Goal: Contribute content: Add original content to the website for others to see

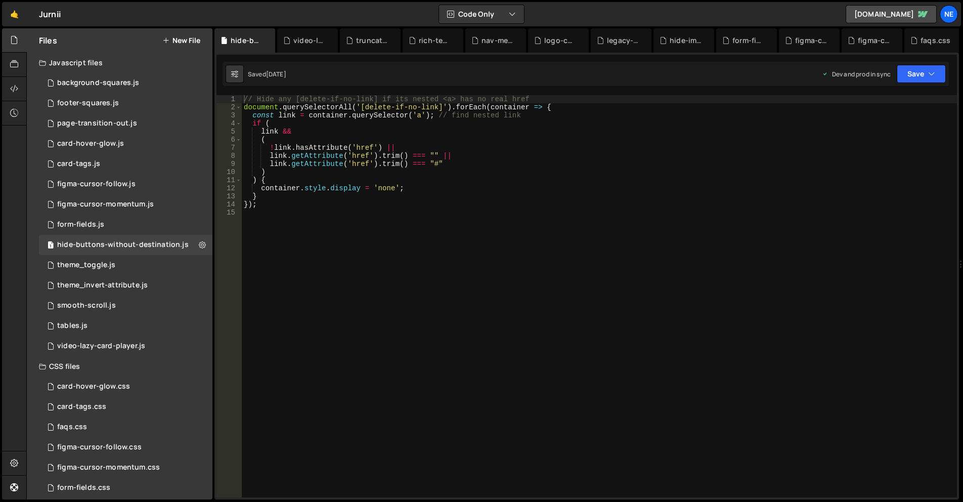
scroll to position [169, 0]
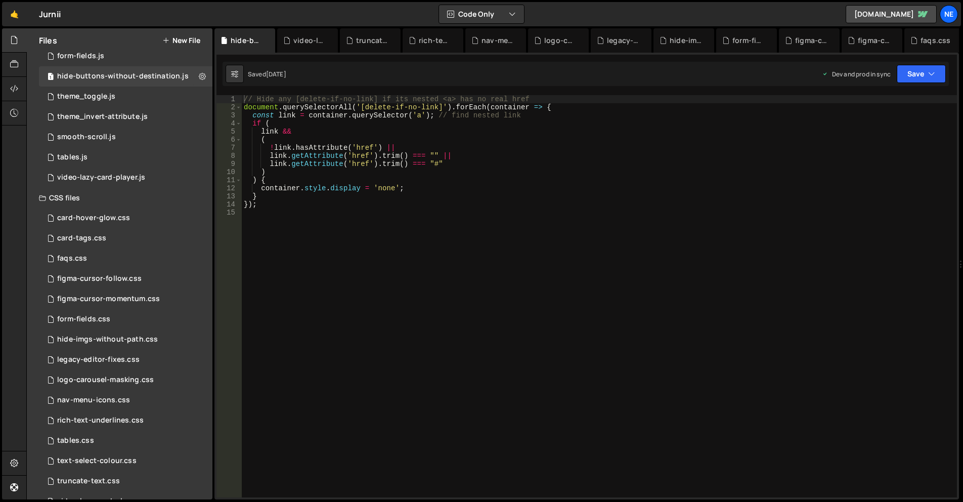
click at [200, 35] on div "Files New File" at bounding box center [120, 40] width 186 height 24
click at [196, 42] on button "New File" at bounding box center [181, 40] width 38 height 8
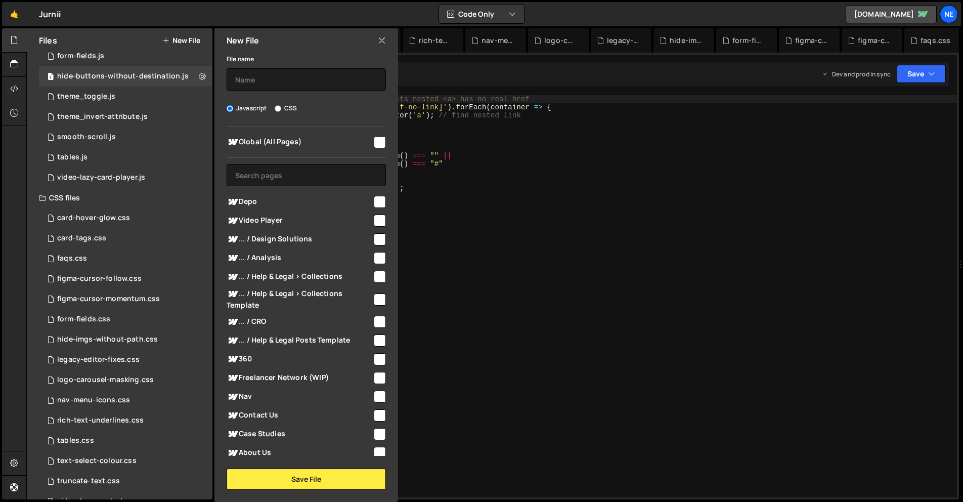
click at [332, 144] on span "Global (All Pages)" at bounding box center [300, 142] width 146 height 12
click at [331, 139] on span "Global (All Pages)" at bounding box center [300, 142] width 146 height 12
checkbox input "false"
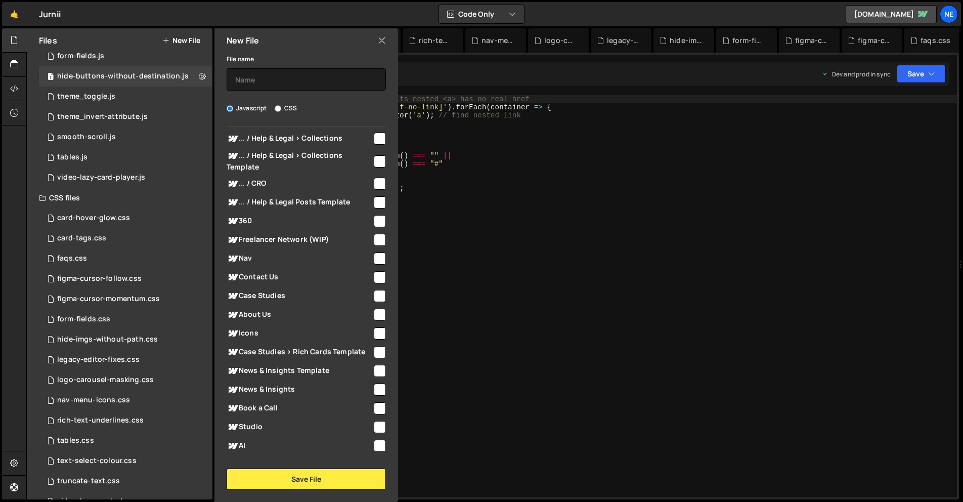
scroll to position [114, 0]
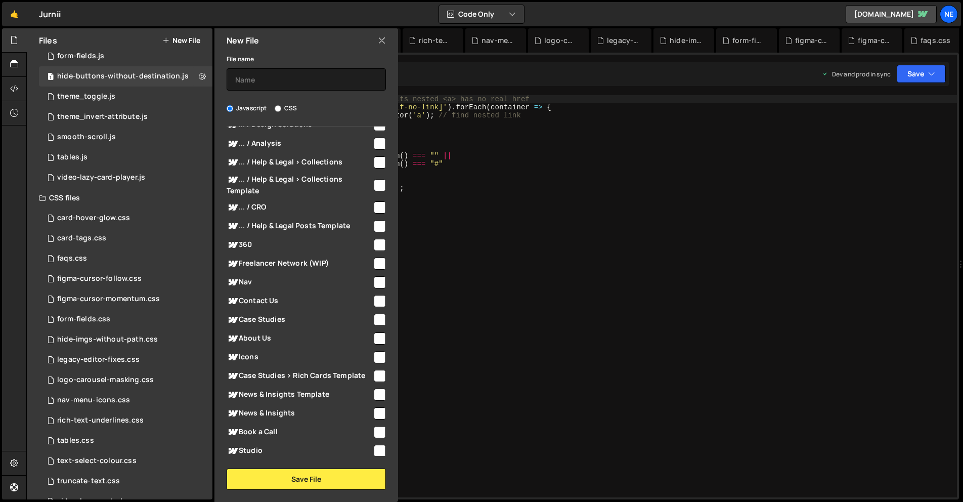
click at [286, 396] on span "News & Insights Template" at bounding box center [300, 395] width 146 height 12
checkbox input "true"
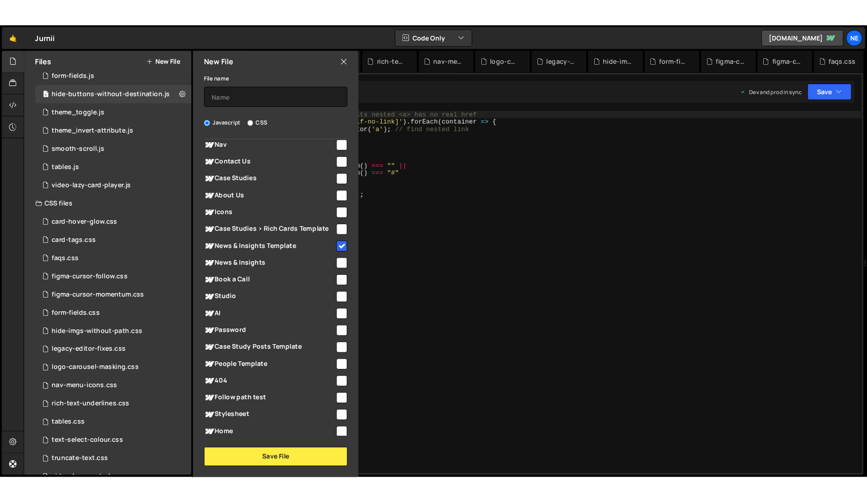
scroll to position [283, 0]
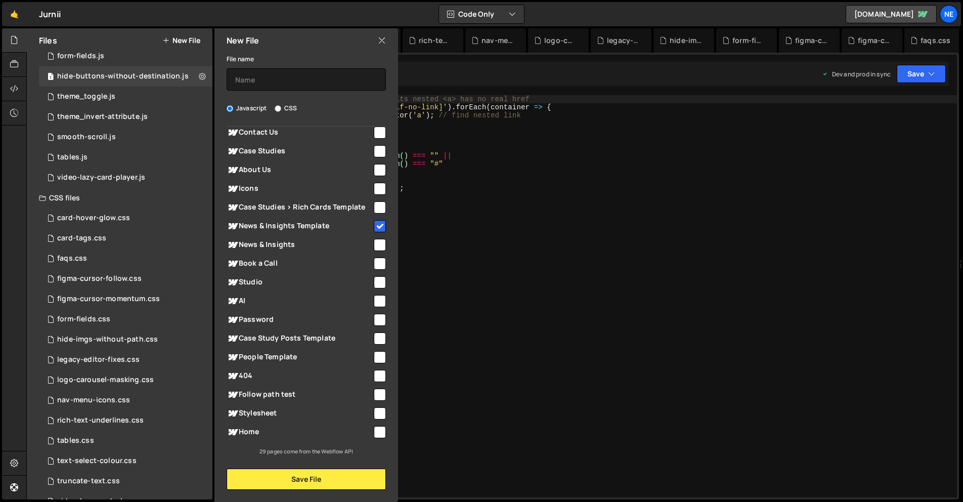
click at [300, 339] on span "Case Study Posts Template" at bounding box center [300, 338] width 146 height 12
checkbox input "true"
click at [317, 73] on input "text" at bounding box center [306, 79] width 159 height 22
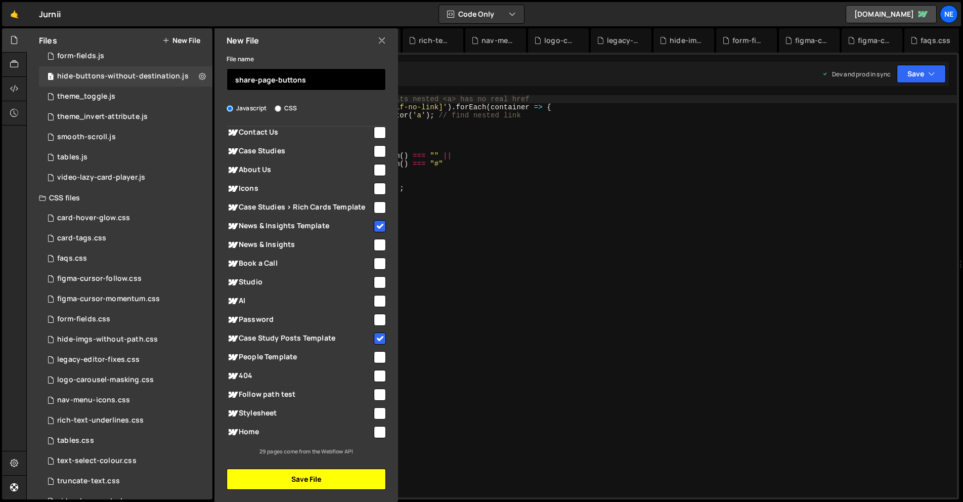
type input "share-page-buttons"
click at [323, 475] on button "Save File" at bounding box center [306, 479] width 159 height 21
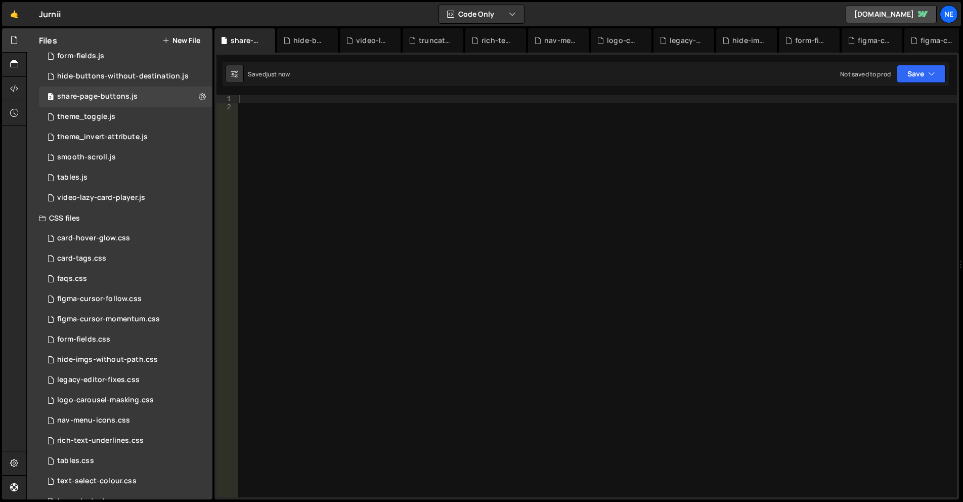
click at [329, 97] on div at bounding box center [597, 304] width 720 height 418
paste textarea "});"
type textarea "});"
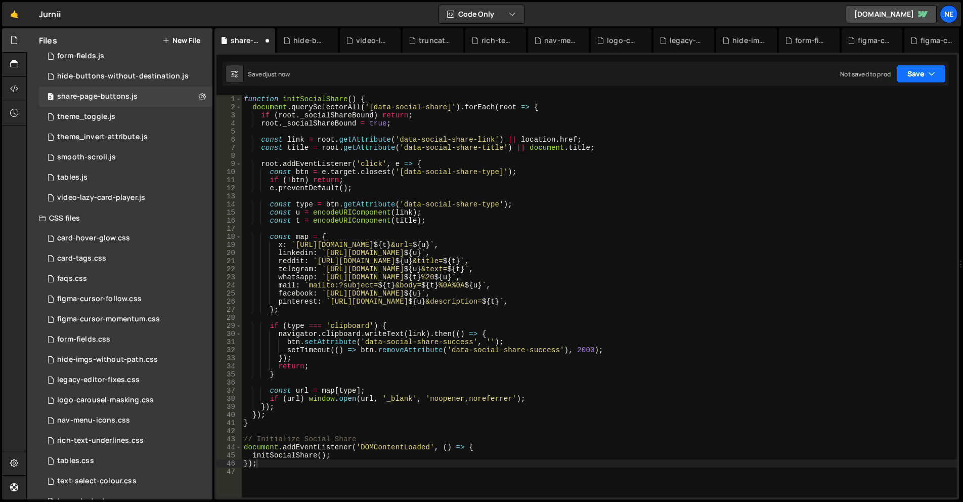
click at [935, 71] on icon "button" at bounding box center [932, 74] width 7 height 10
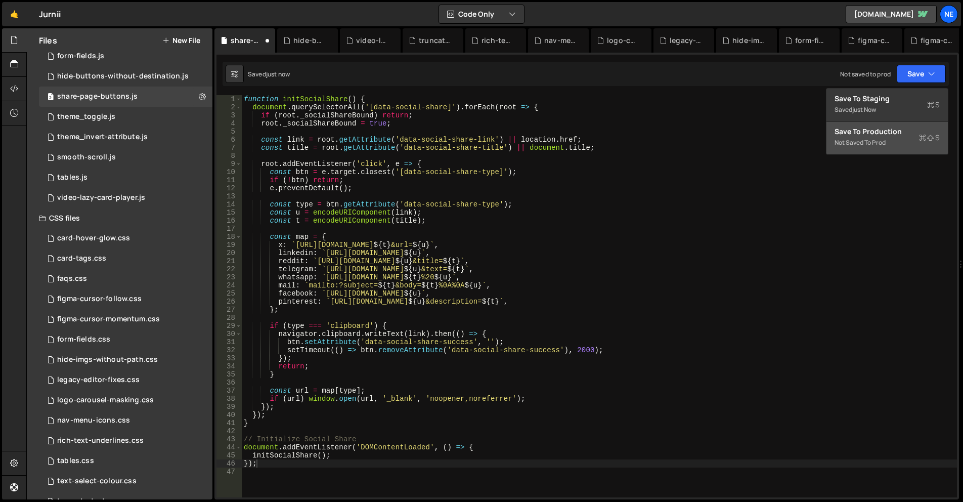
click at [846, 134] on div "Save to Production S" at bounding box center [887, 132] width 105 height 10
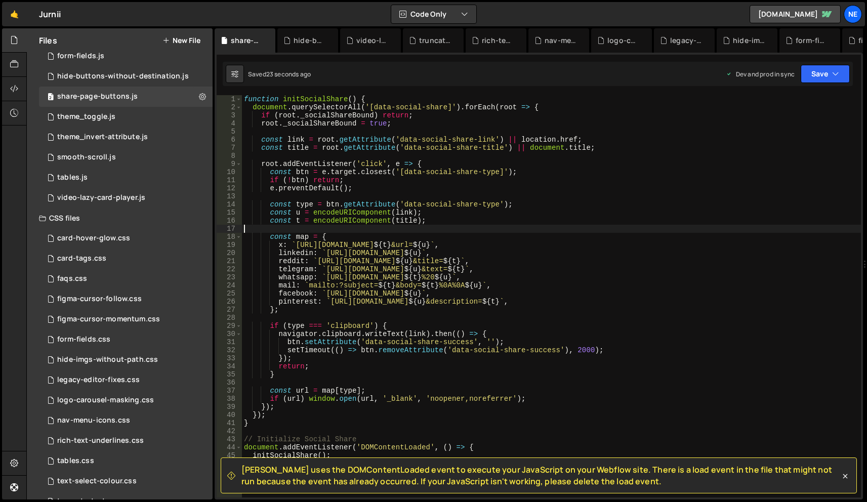
click at [378, 226] on div "function initSocialShare ( ) { document . querySelectorAll ( '[data-social-shar…" at bounding box center [551, 304] width 619 height 418
type textarea "});"
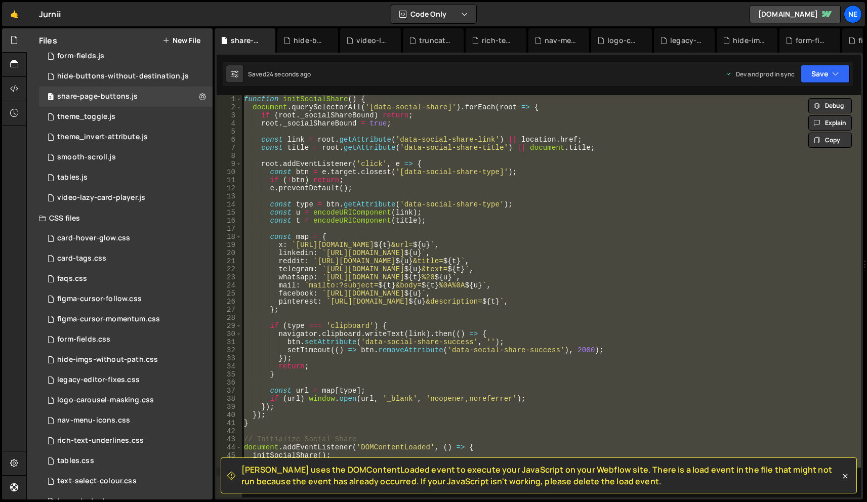
paste textarea
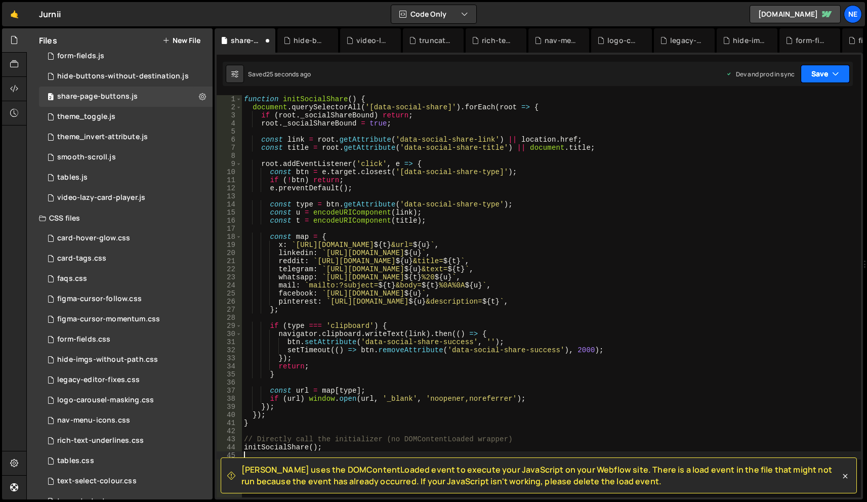
click at [811, 73] on button "Save" at bounding box center [825, 74] width 49 height 18
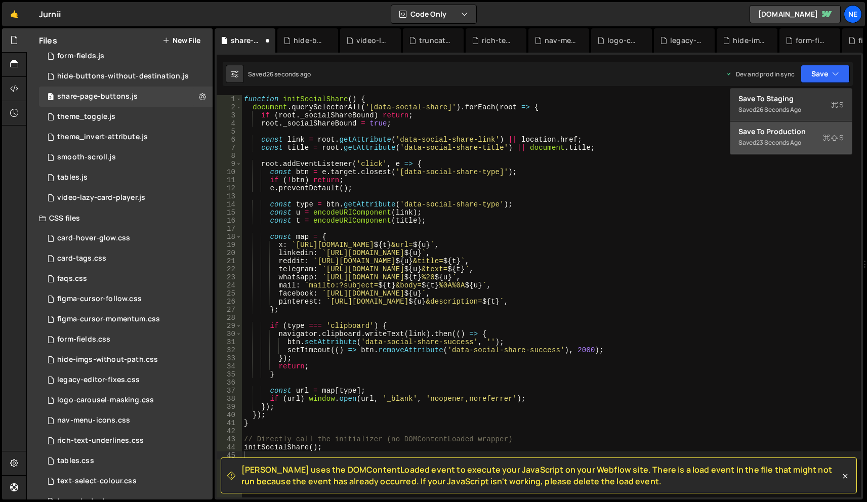
click at [786, 135] on div "Save to Production S" at bounding box center [790, 132] width 105 height 10
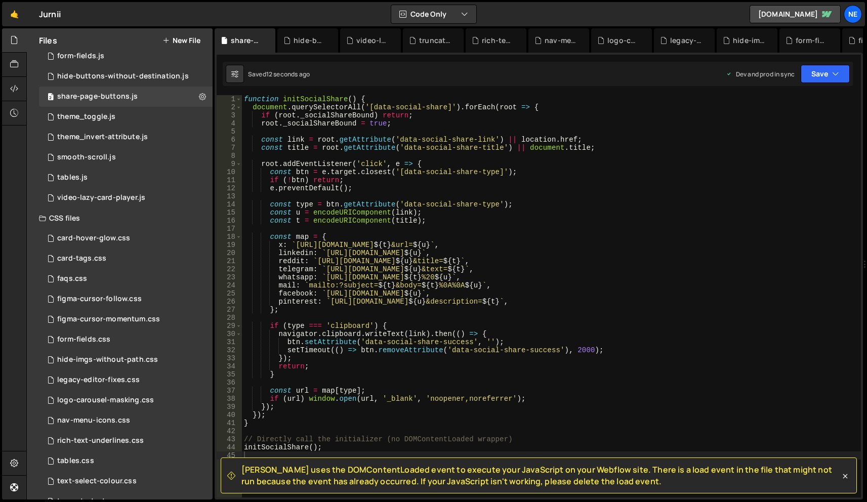
click at [179, 40] on button "New File" at bounding box center [181, 40] width 38 height 8
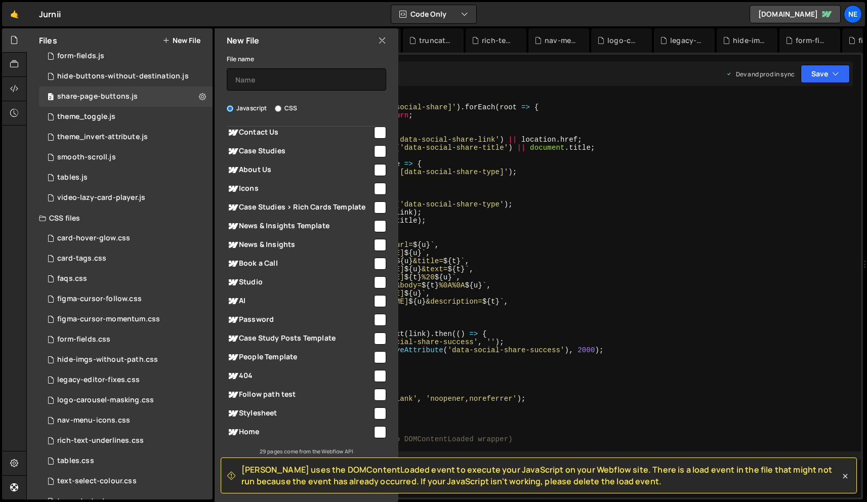
click at [594, 158] on div "function initSocialShare ( ) { document . querySelectorAll ( '[data-social-shar…" at bounding box center [551, 304] width 619 height 418
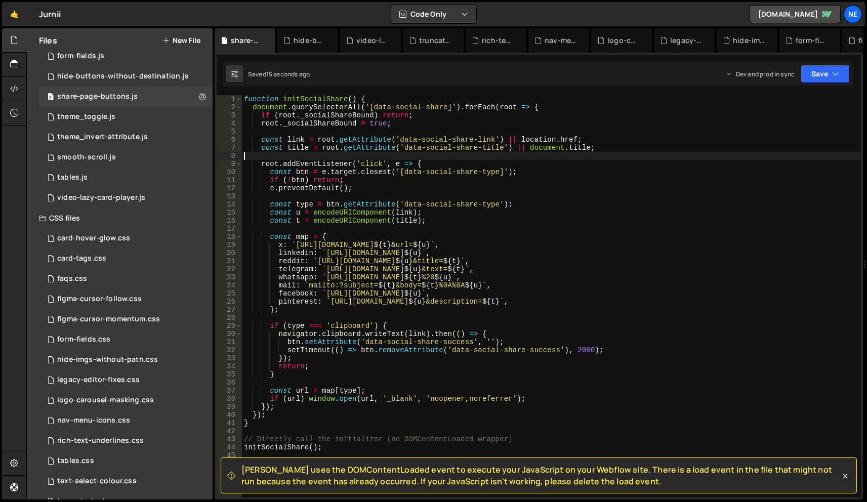
click at [846, 482] on div "[PERSON_NAME] uses the DOMContentLoaded event to execute your JavaScript on you…" at bounding box center [539, 475] width 636 height 36
click at [848, 477] on icon at bounding box center [845, 476] width 10 height 10
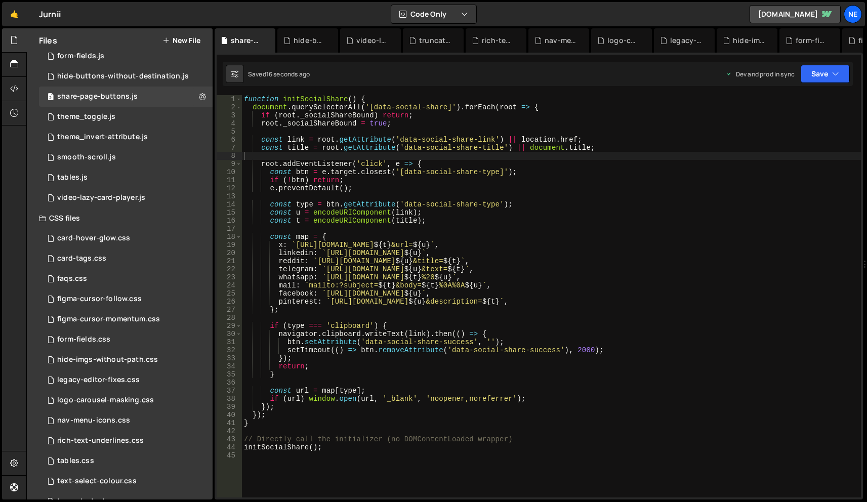
click at [177, 38] on button "New File" at bounding box center [181, 40] width 38 height 8
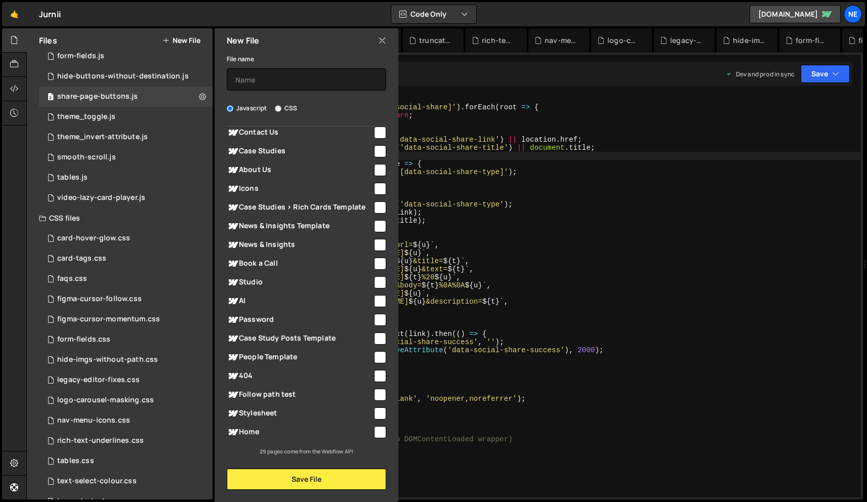
click at [292, 110] on label "CSS" at bounding box center [286, 108] width 22 height 10
click at [281, 110] on input "CSS" at bounding box center [278, 108] width 7 height 7
radio input "true"
click at [306, 338] on span "Case Study Posts Template" at bounding box center [300, 338] width 146 height 12
checkbox input "true"
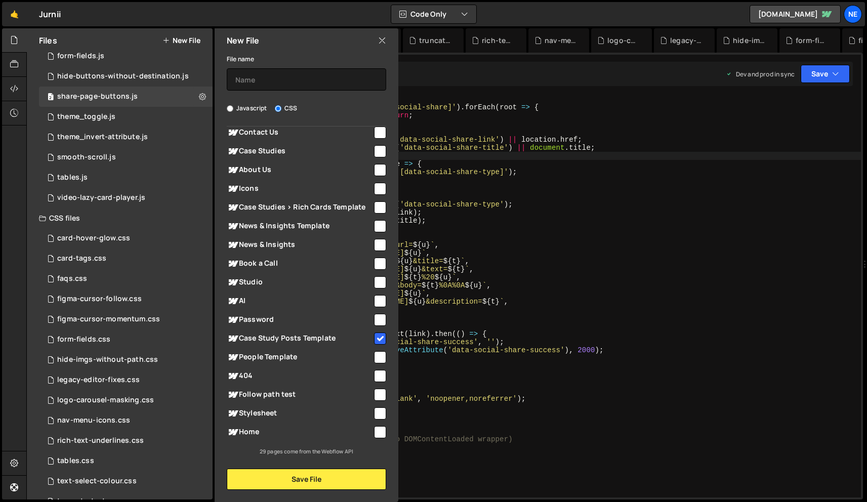
click at [318, 224] on span "News & Insights Template" at bounding box center [300, 226] width 146 height 12
checkbox input "true"
click at [307, 75] on input "text" at bounding box center [306, 79] width 159 height 22
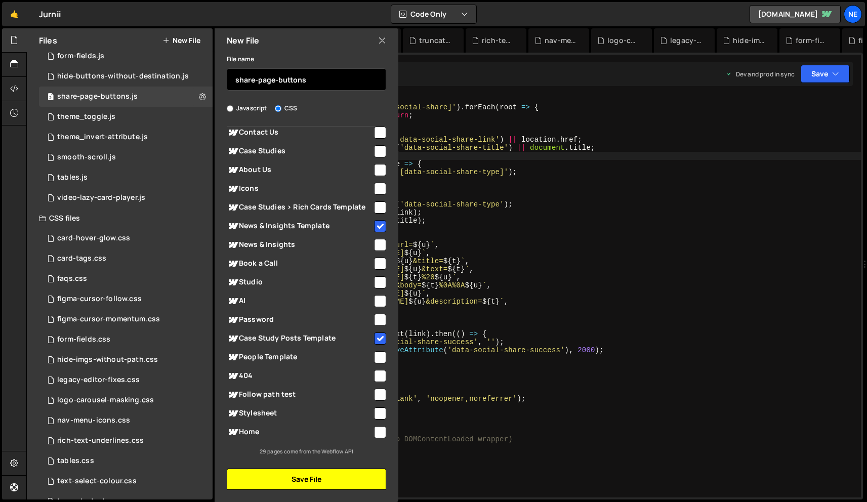
type input "share-page-buttons"
click at [296, 483] on button "Save File" at bounding box center [306, 479] width 159 height 21
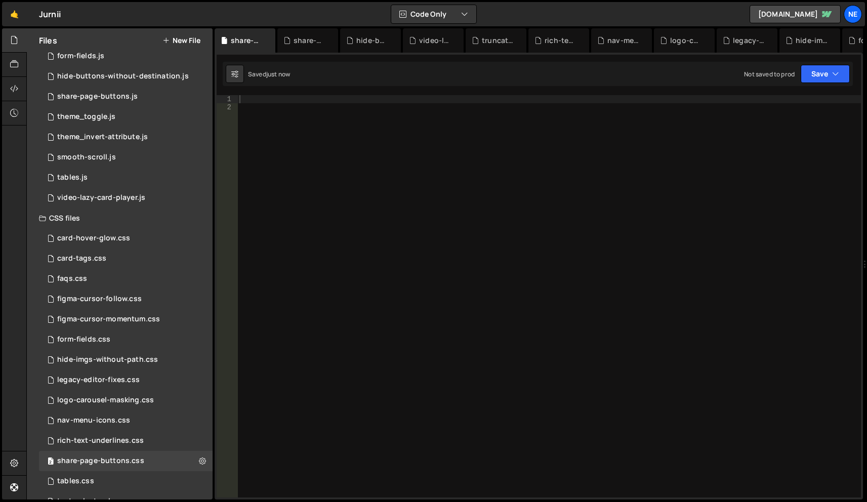
click at [293, 98] on div at bounding box center [548, 304] width 623 height 418
paste textarea "[data-social-share-type="telegram"] {color: #0088CC;}"
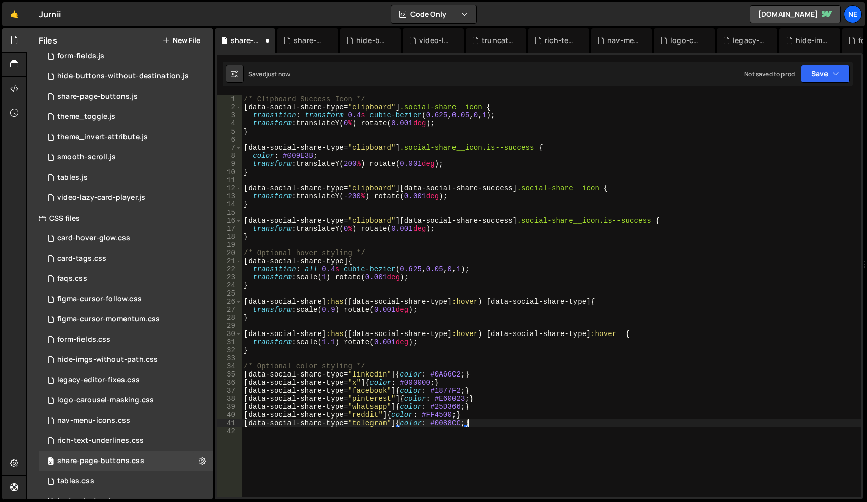
click at [824, 63] on div "Saved just now Not saved to prod Upgrade to Edit Save Save to Staging S Saved j…" at bounding box center [538, 74] width 630 height 24
click at [825, 72] on button "Save" at bounding box center [825, 74] width 49 height 18
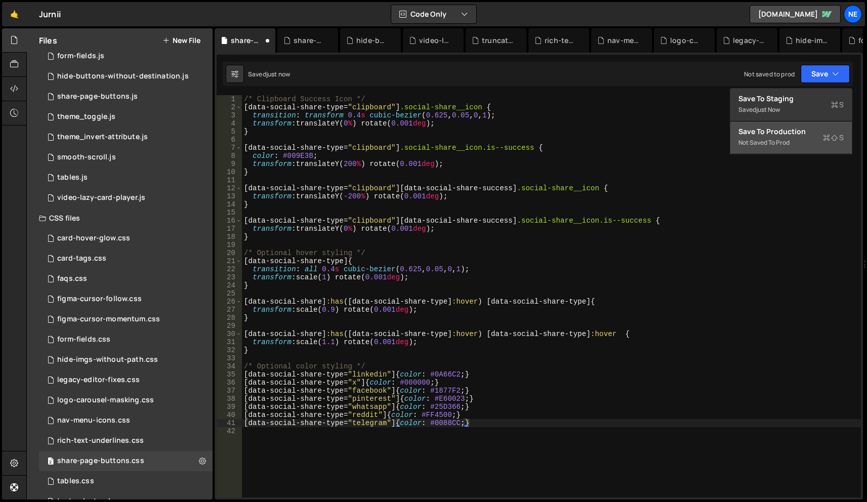
click at [787, 140] on div "Not saved to prod" at bounding box center [790, 143] width 105 height 12
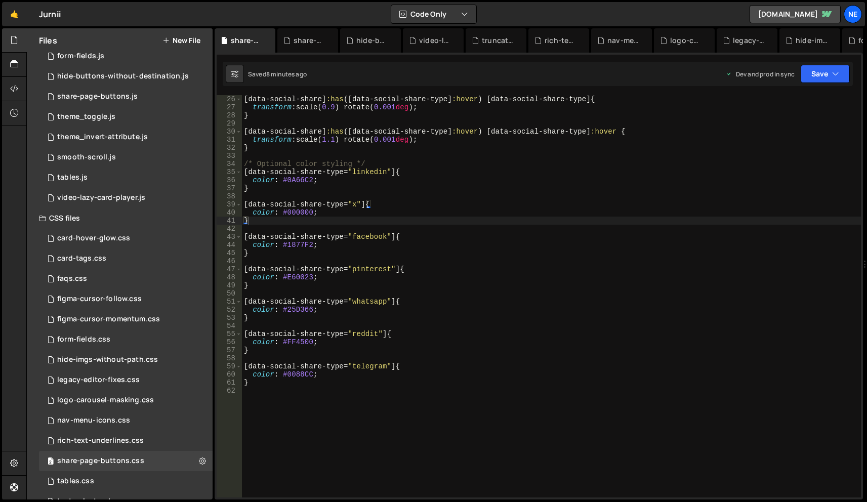
scroll to position [101, 0]
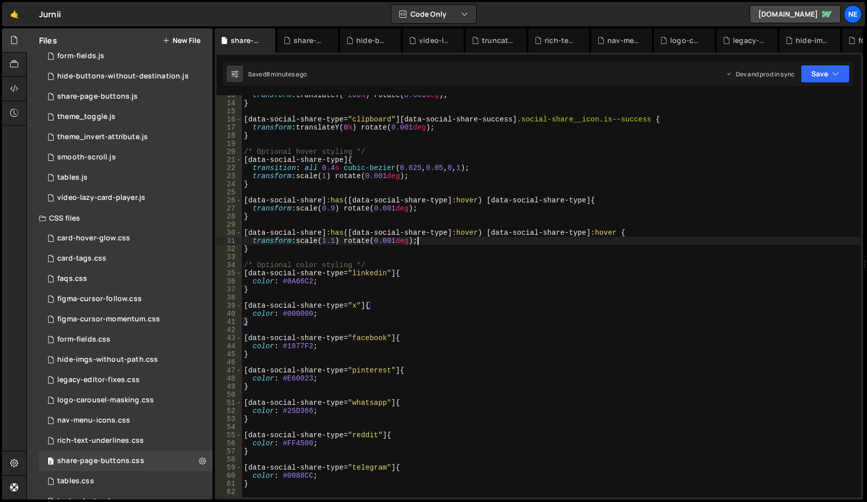
click at [439, 239] on div "transform : translateY( -200 % ) rotate( 0.001 deg ) ; } [ data-social-share-ty…" at bounding box center [551, 300] width 619 height 418
click at [421, 209] on div "transform : translateY( -200 % ) rotate( 0.001 deg ) ; } [ data-social-share-ty…" at bounding box center [551, 300] width 619 height 418
type textarea "transform: scale(0.9) rotate(0.001deg);"
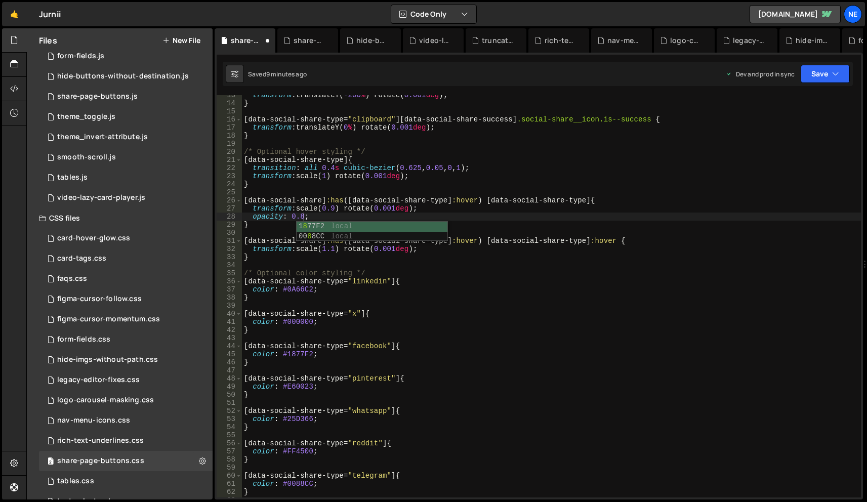
scroll to position [152, 0]
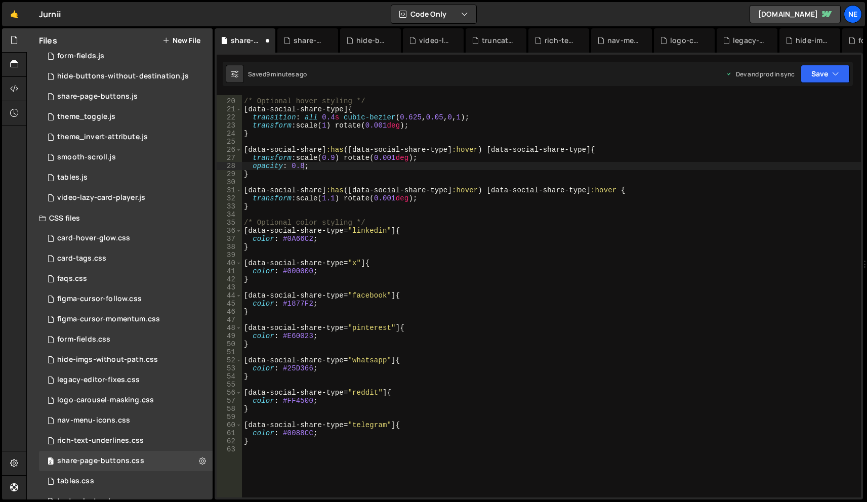
click at [346, 276] on div "/* Optional hover styling */ [ data-social-share-type ] { transition : all 0.4 …" at bounding box center [551, 298] width 619 height 418
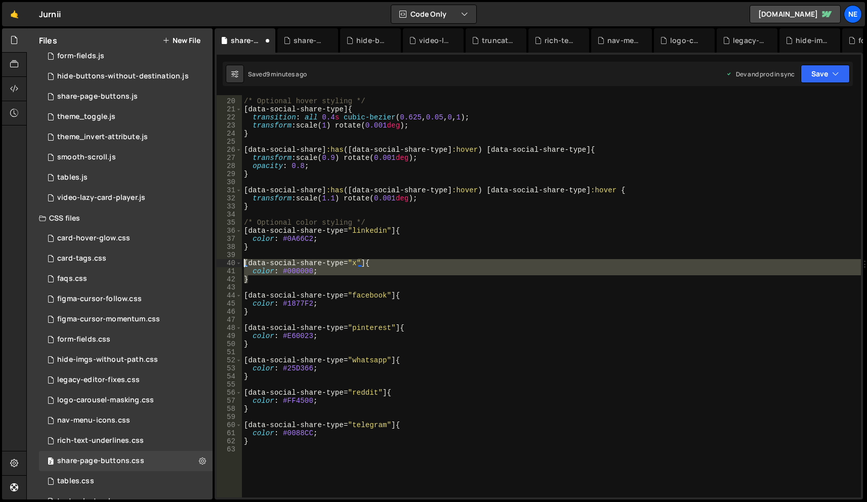
drag, startPoint x: 269, startPoint y: 278, endPoint x: 226, endPoint y: 263, distance: 45.6
click at [226, 263] on div "} 19 20 21 22 23 24 25 26 27 28 29 30 31 32 33 34 35 36 37 38 39 40 41 42 43 44…" at bounding box center [539, 296] width 644 height 402
type textarea "[data-social-share-type="x"] { color: #000000;"
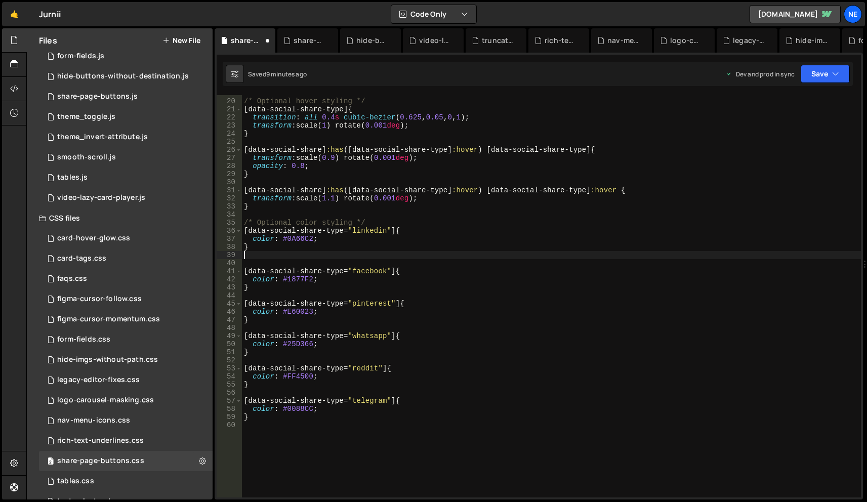
type textarea "}"
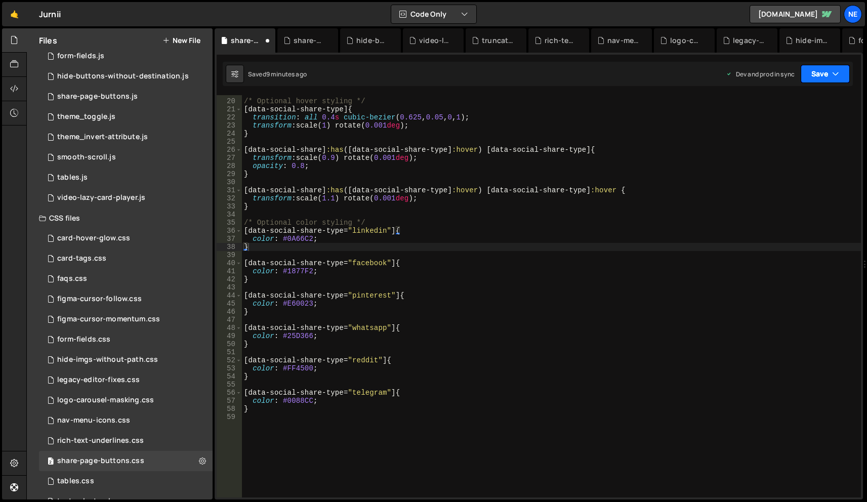
click at [821, 68] on button "Save" at bounding box center [825, 74] width 49 height 18
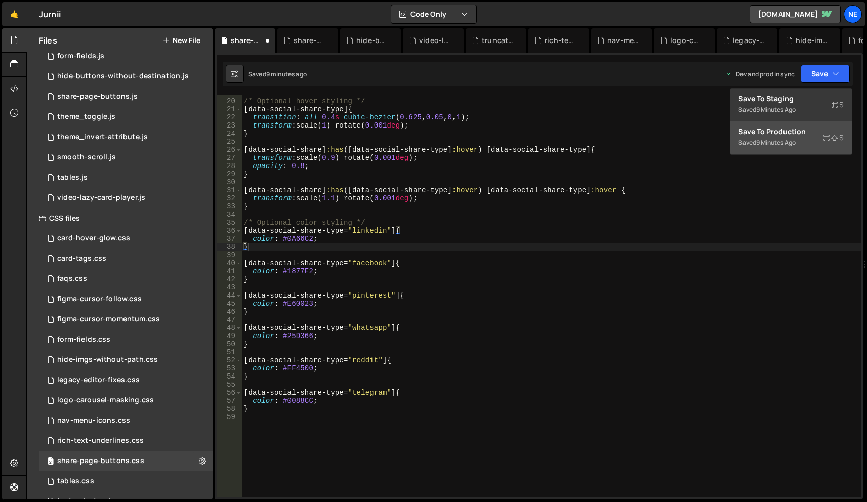
click at [761, 141] on div "9 minutes ago" at bounding box center [775, 142] width 39 height 9
